Goal: Task Accomplishment & Management: Complete application form

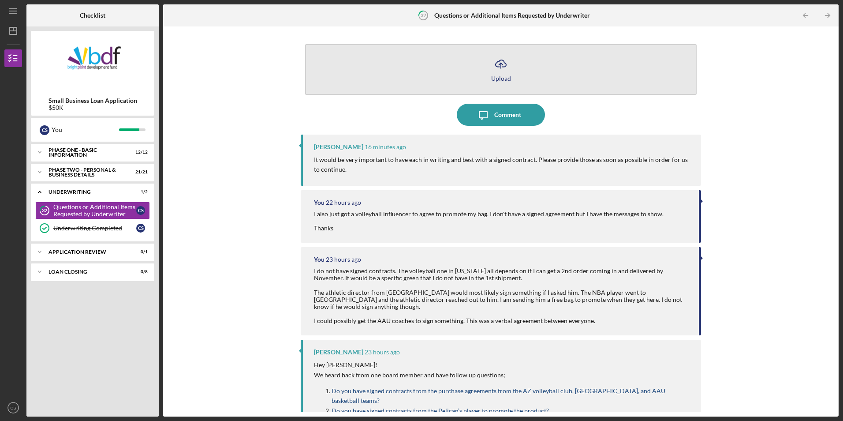
click at [501, 64] on polyline "button" at bounding box center [501, 64] width 4 height 2
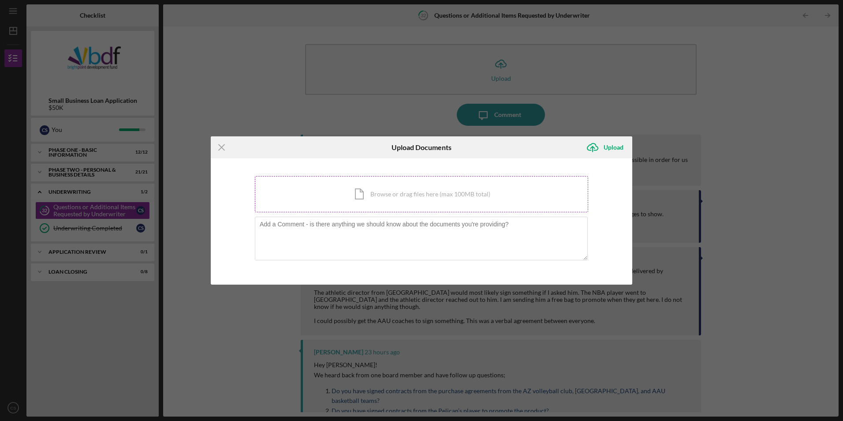
click at [411, 190] on div "Icon/Document Browse or drag files here (max 100MB total) Tap to choose files o…" at bounding box center [421, 194] width 333 height 36
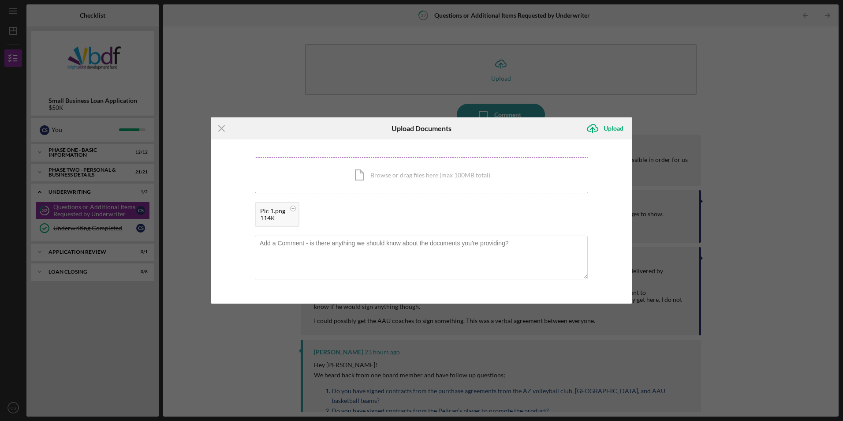
click at [400, 174] on div "Icon/Document Browse or drag files here (max 100MB total) Tap to choose files o…" at bounding box center [421, 175] width 333 height 36
click at [365, 174] on div "Icon/Document Browse or drag files here (max 100MB total) Tap to choose files o…" at bounding box center [421, 175] width 333 height 36
click at [405, 178] on div "Icon/Document Browse or drag files here (max 100MB total) Tap to choose files o…" at bounding box center [421, 175] width 333 height 36
click at [340, 243] on textarea at bounding box center [421, 256] width 333 height 43
drag, startPoint x: 359, startPoint y: 246, endPoint x: 541, endPoint y: 255, distance: 182.8
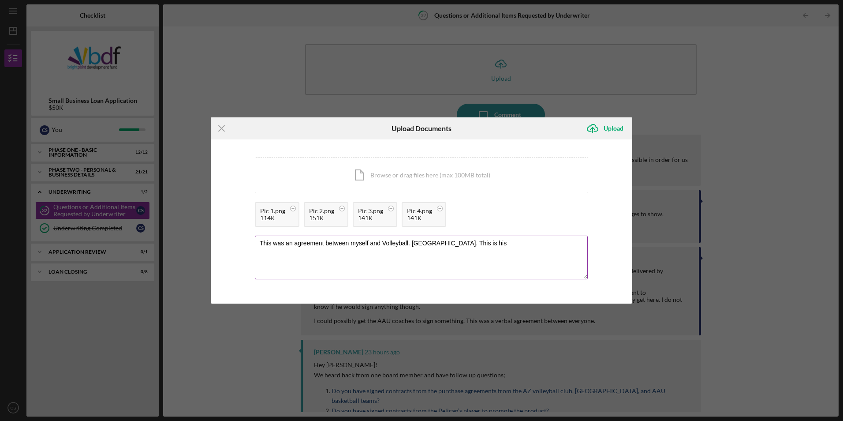
click at [412, 243] on textarea "This was an agreement between myself and Volleyball. [GEOGRAPHIC_DATA]. This is…" at bounding box center [421, 256] width 333 height 43
click at [381, 240] on textarea "This was an agreement between myself and [DOMAIN_NAME]. This is his" at bounding box center [421, 256] width 333 height 43
click at [564, 243] on textarea "This was an agreement between myself and [PERSON_NAME]. His Instagram name is […" at bounding box center [421, 256] width 333 height 43
type textarea "This was an agreement between myself and [PERSON_NAME]. His Instagram name is […"
click at [610, 119] on div "Upload" at bounding box center [614, 128] width 20 height 18
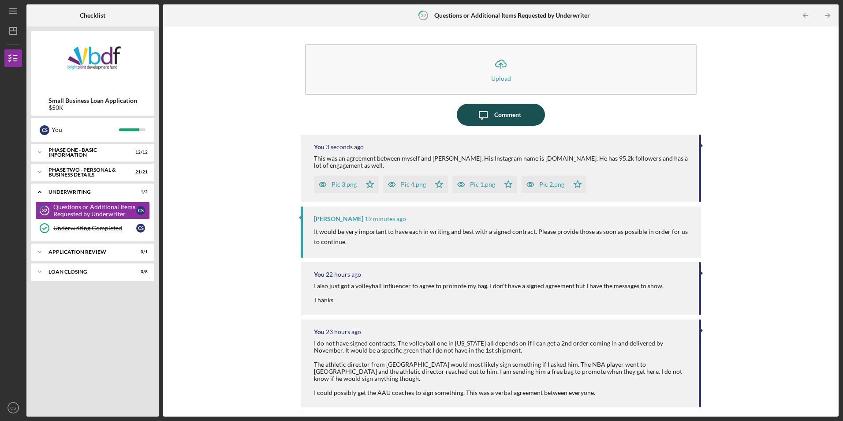
click at [499, 116] on div "Comment" at bounding box center [507, 115] width 27 height 22
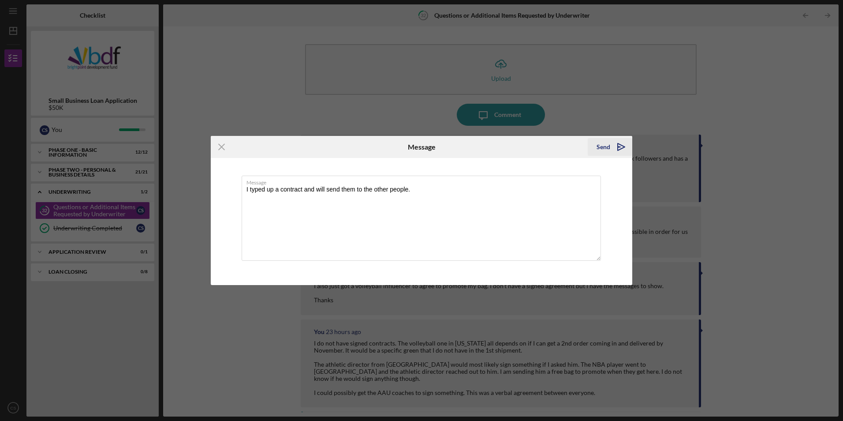
type textarea "I typed up a contract and will send them to the other people."
click at [611, 149] on icon "Icon/icon-invite-send" at bounding box center [621, 147] width 22 height 22
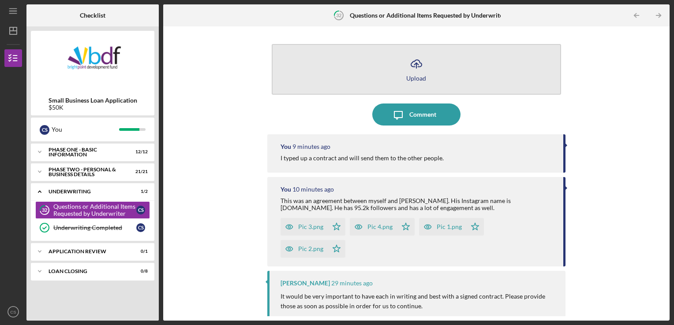
click at [416, 63] on icon "Icon/Upload" at bounding box center [416, 64] width 22 height 22
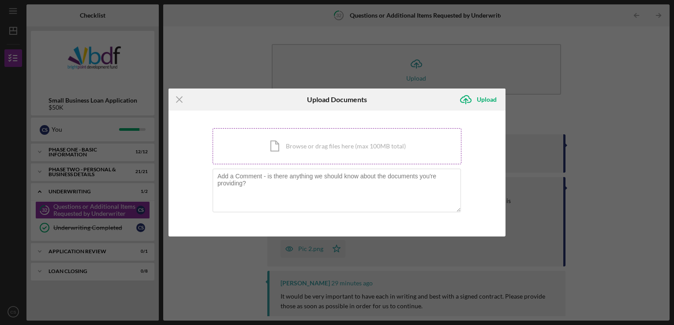
click at [317, 149] on div "Icon/Document Browse or drag files here (max 100MB total) Tap to choose files o…" at bounding box center [337, 146] width 249 height 36
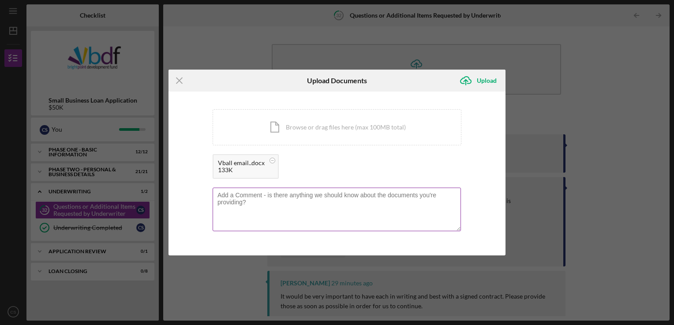
click at [275, 198] on textarea at bounding box center [337, 209] width 248 height 43
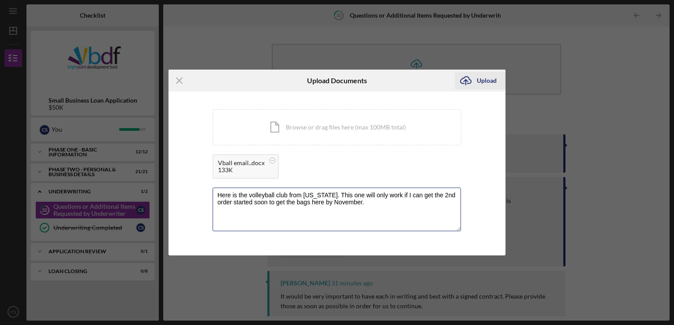
type textarea "Here is the volleyball club from [US_STATE]. This one will only work if I can g…"
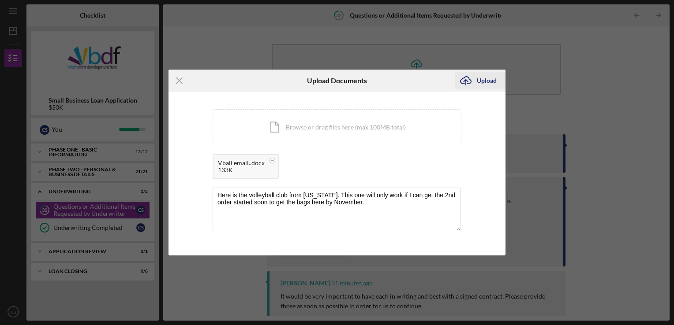
click at [484, 81] on div "Upload" at bounding box center [487, 81] width 20 height 18
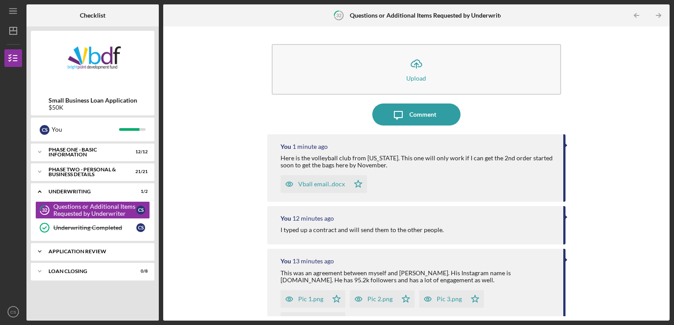
click at [40, 250] on icon "Icon/Expander" at bounding box center [40, 252] width 18 height 18
click at [39, 294] on polyline at bounding box center [39, 294] width 3 height 2
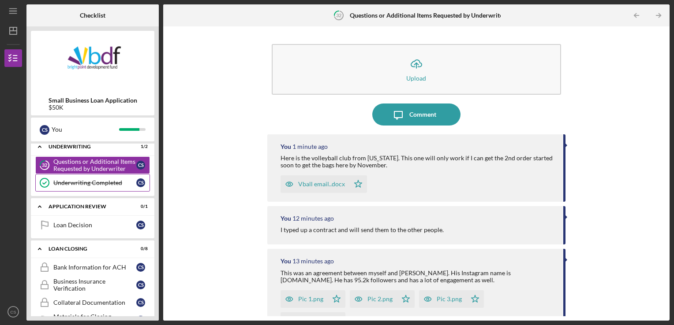
scroll to position [88, 0]
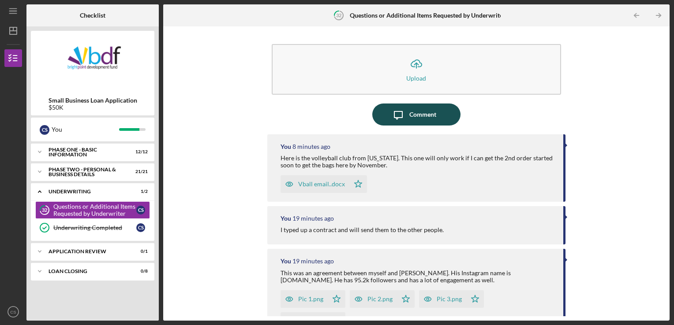
click at [420, 116] on div "Comment" at bounding box center [422, 115] width 27 height 22
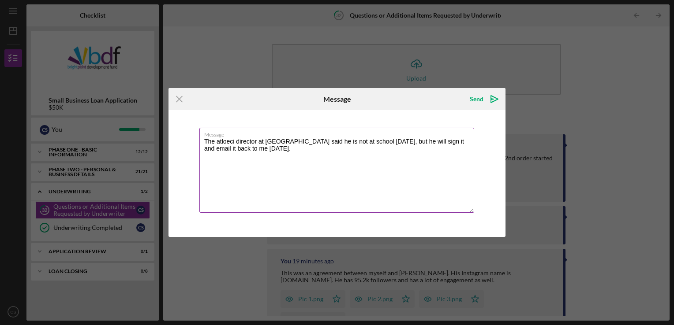
drag, startPoint x: 226, startPoint y: 143, endPoint x: 302, endPoint y: 179, distance: 84.2
click at [310, 186] on textarea "The atloeci director at North Side said he is not at school today, but he will …" at bounding box center [336, 170] width 275 height 85
click at [246, 181] on textarea "The athletic director at North Side said he is not at school today, but he will…" at bounding box center [336, 170] width 275 height 85
type textarea "The athletic director at North Side said he is not at school today, but he will…"
click at [479, 101] on div "Send" at bounding box center [477, 99] width 14 height 18
